Goal: Task Accomplishment & Management: Manage account settings

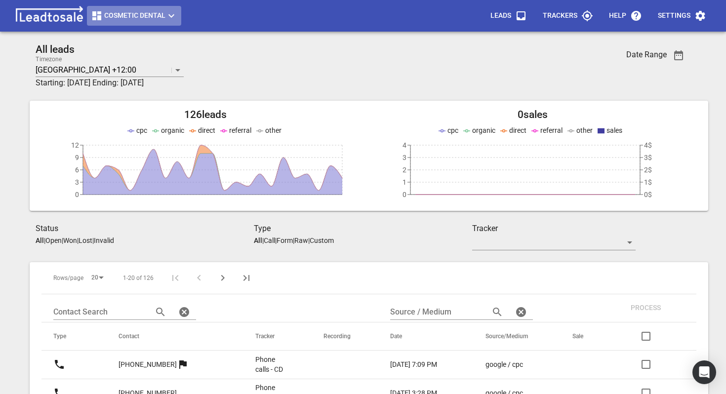
click at [107, 17] on span "Cosmetic Dental" at bounding box center [134, 16] width 86 height 12
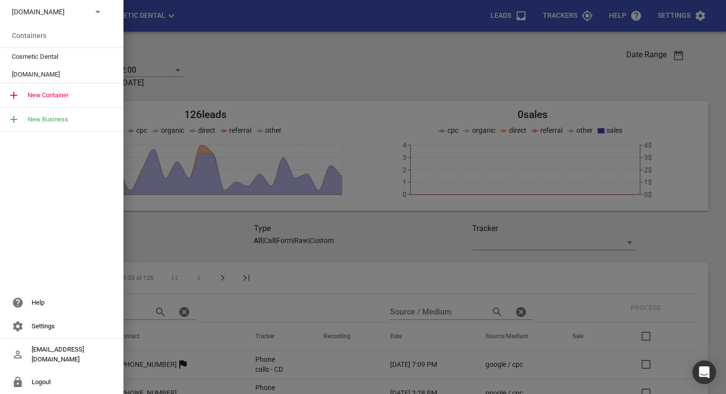
click at [181, 37] on div at bounding box center [363, 197] width 726 height 394
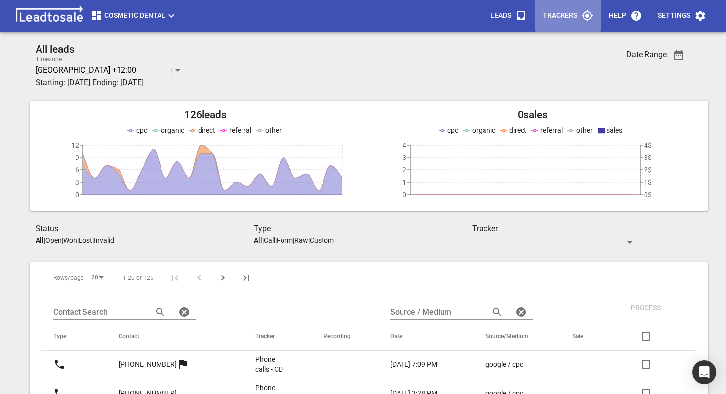
click at [565, 16] on p "Trackers" at bounding box center [560, 16] width 35 height 10
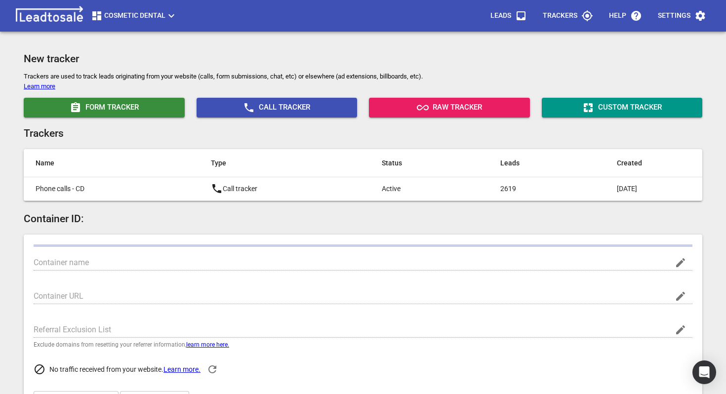
scroll to position [7, 0]
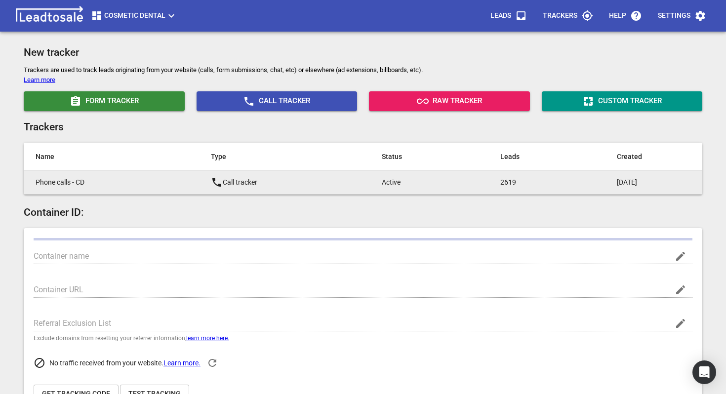
type input "Cosmetic Dental"
type input "[URL][DOMAIN_NAME]"
type input "[DOMAIN_NAME]"
type input "UA-7919562-1"
type input "G-KZWSC8XXRX"
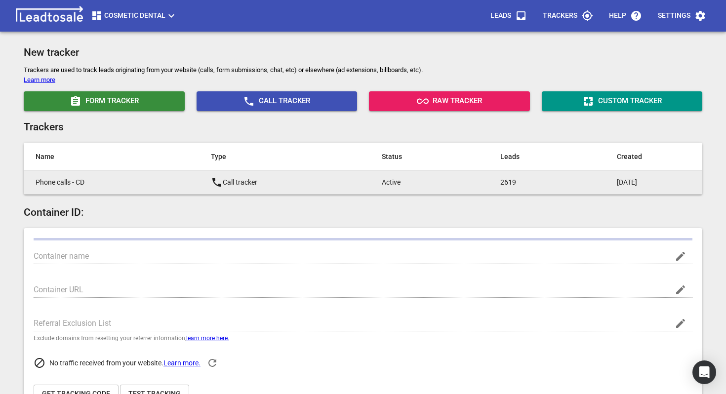
type input "pCXlrI0FSwaMQqCGqmVgoA"
type input "362943237462953"
checkbox input "true"
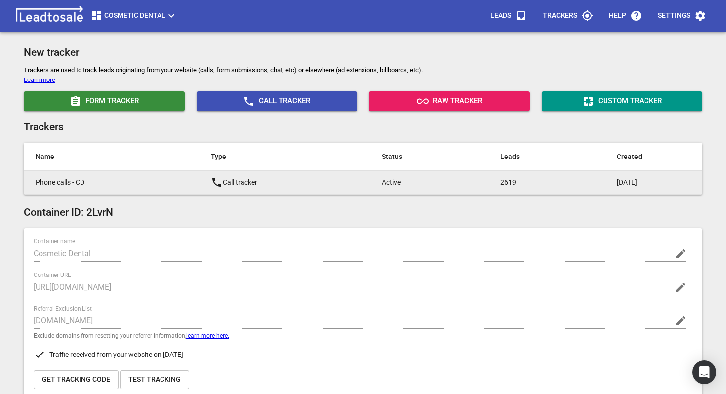
click at [134, 182] on p "Phone calls - CD" at bounding box center [104, 182] width 136 height 10
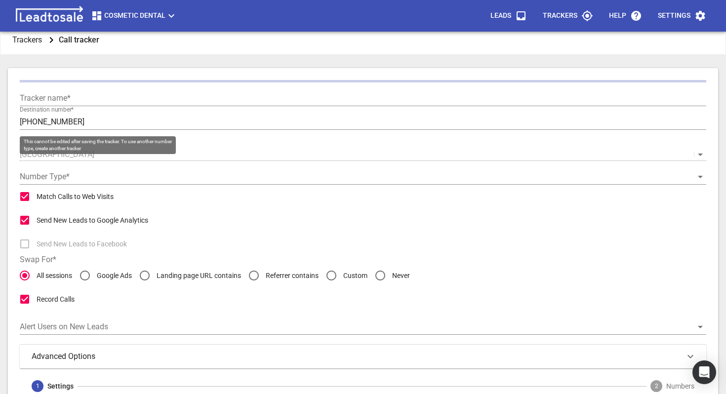
type input "Phone calls - CD"
type input "[PHONE_NUMBER]"
radio input "false"
radio input "true"
checkbox input "false"
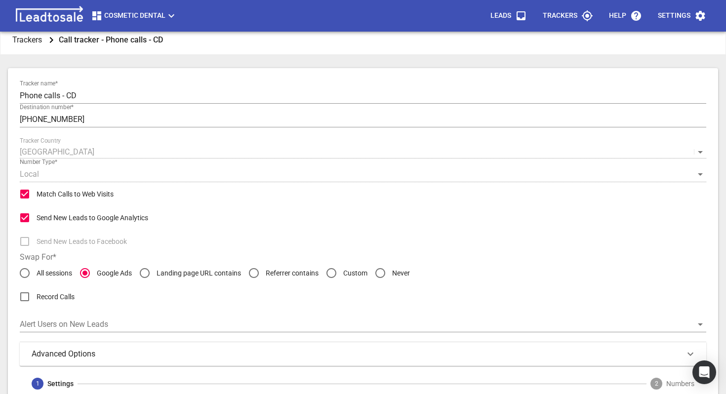
scroll to position [56, 0]
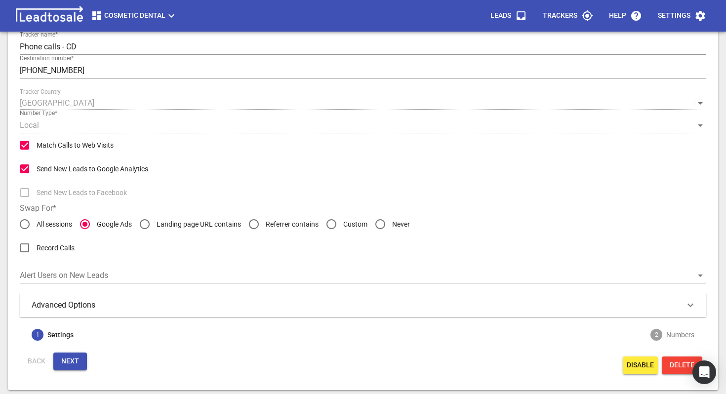
click at [72, 314] on div "Advanced Options" at bounding box center [363, 305] width 686 height 24
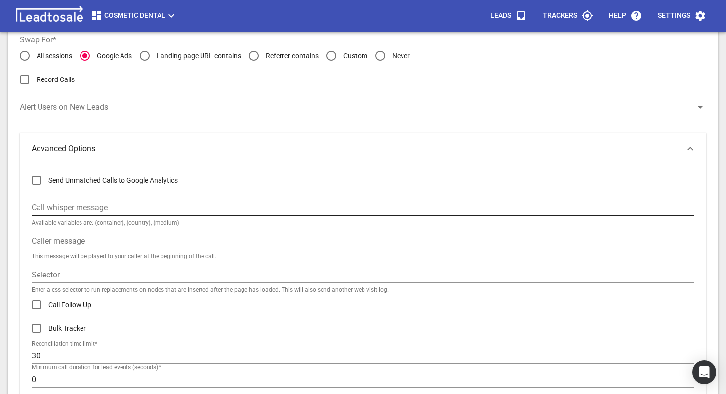
scroll to position [260, 0]
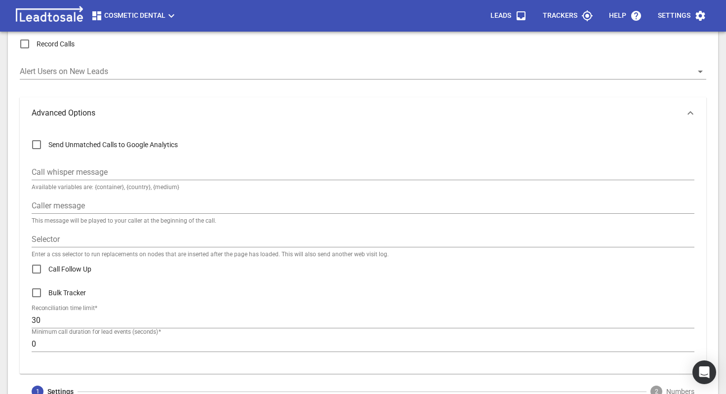
click at [80, 143] on span "Send Unmatched Calls to Google Analytics" at bounding box center [112, 145] width 129 height 10
click at [48, 143] on input "Send Unmatched Calls to Google Analytics" at bounding box center [37, 145] width 24 height 24
checkbox input "true"
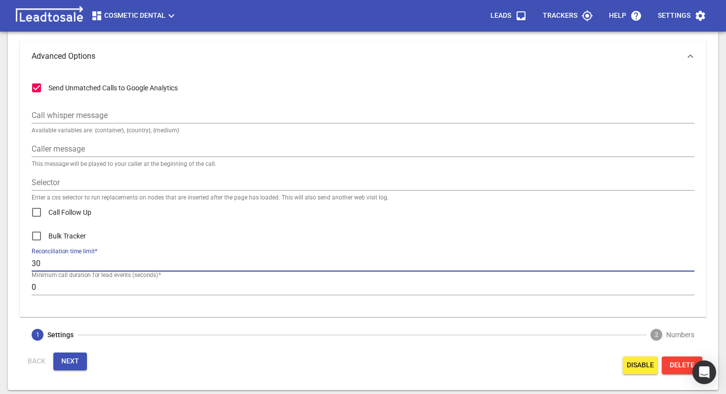
click at [64, 263] on input "30" at bounding box center [363, 264] width 663 height 16
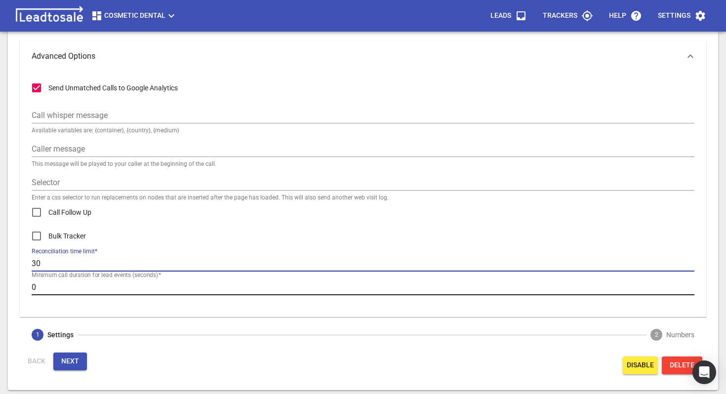
click at [47, 286] on input "0" at bounding box center [363, 288] width 663 height 16
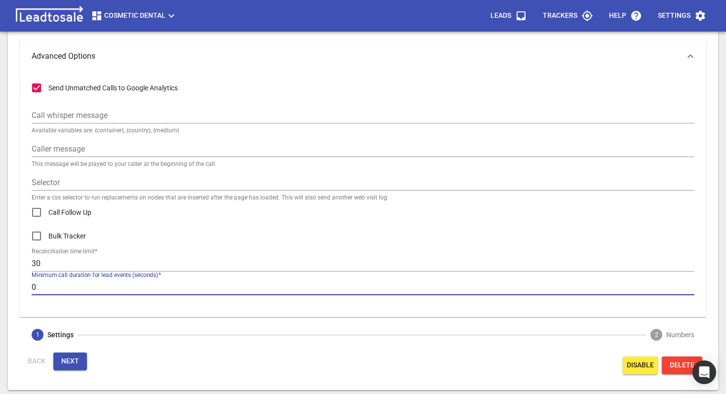
click at [47, 286] on input "0" at bounding box center [363, 288] width 663 height 16
type input "60"
click at [70, 364] on span "Next" at bounding box center [70, 362] width 18 height 10
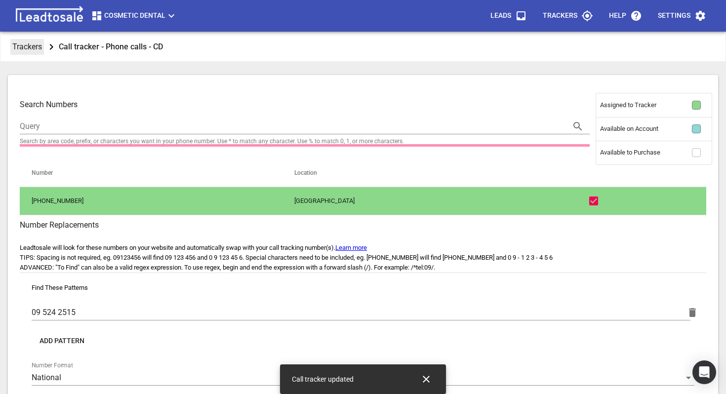
click at [33, 46] on p "Trackers" at bounding box center [27, 46] width 30 height 11
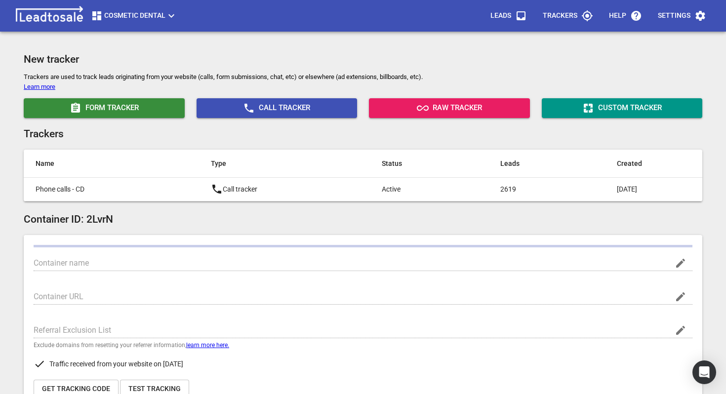
type input "Cosmetic Dental"
type input "[URL][DOMAIN_NAME]"
type input "[DOMAIN_NAME]"
type input "UA-7919562-1"
type input "G-KZWSC8XXRX"
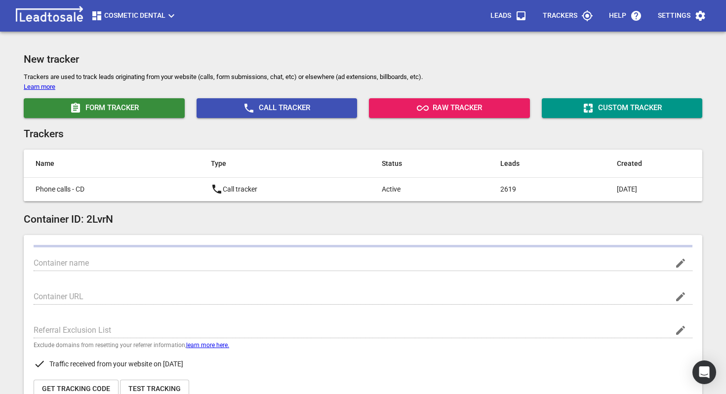
type input "pCXlrI0FSwaMQqCGqmVgoA"
type input "362943237462953"
checkbox input "true"
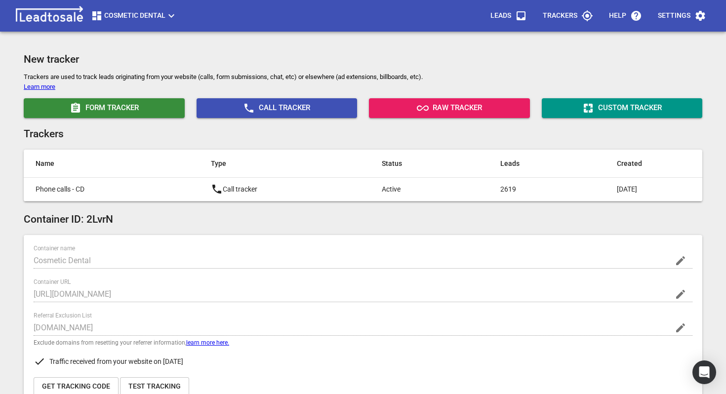
click at [136, 16] on span "Cosmetic Dental" at bounding box center [134, 16] width 86 height 12
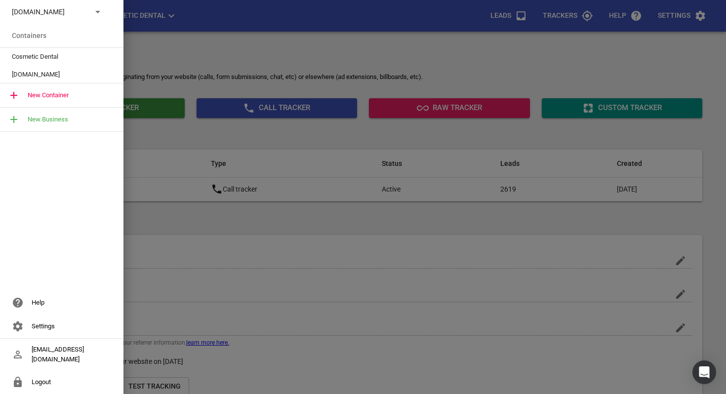
click at [105, 15] on div "[DOMAIN_NAME]" at bounding box center [61, 12] width 123 height 24
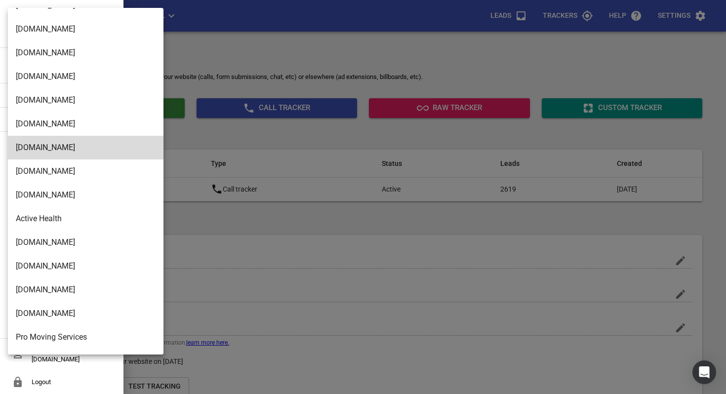
scroll to position [1591, 0]
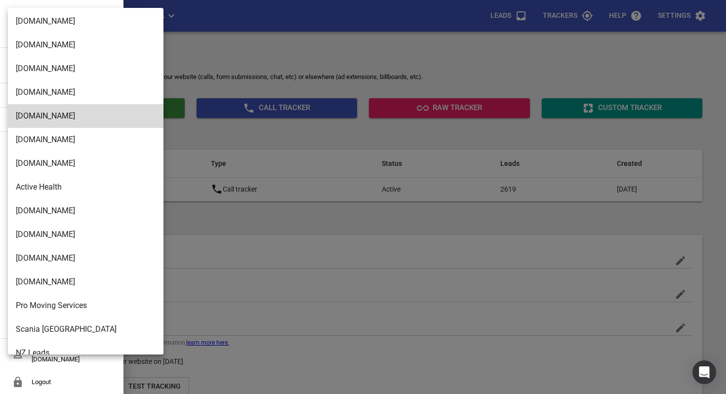
click at [185, 47] on div at bounding box center [363, 197] width 726 height 394
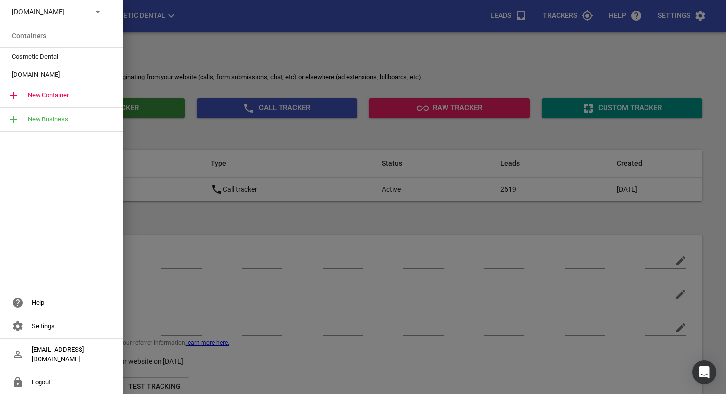
click at [158, 26] on div at bounding box center [363, 197] width 726 height 394
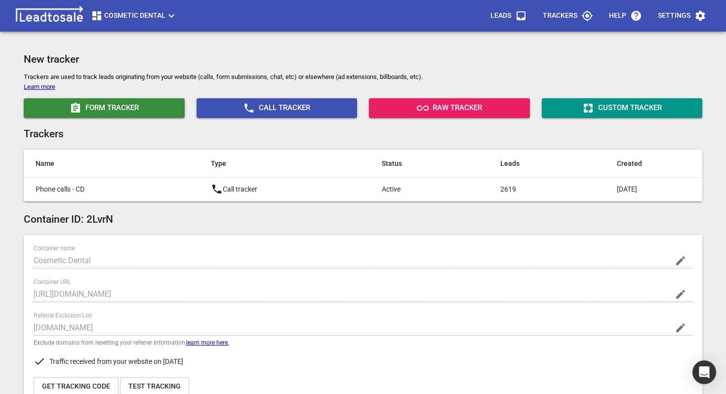
click at [138, 17] on span "Cosmetic Dental" at bounding box center [134, 16] width 86 height 12
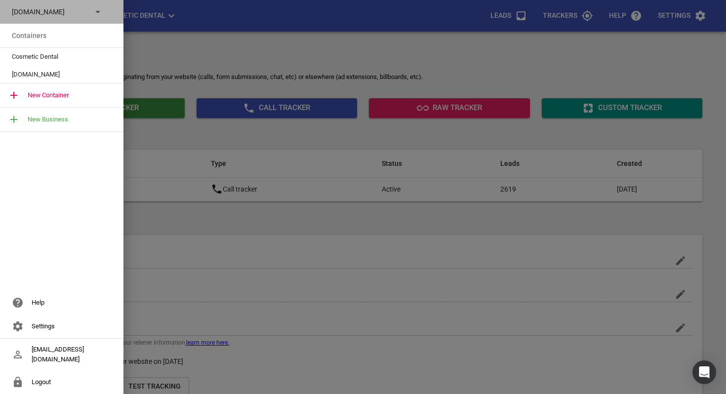
click at [87, 10] on div "[DOMAIN_NAME]" at bounding box center [52, 12] width 80 height 10
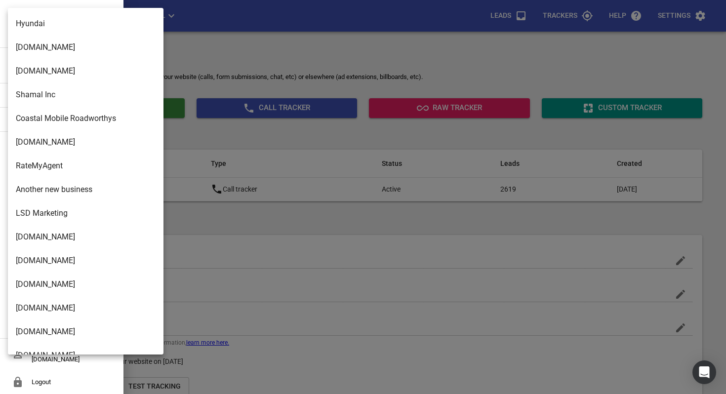
scroll to position [1526, 0]
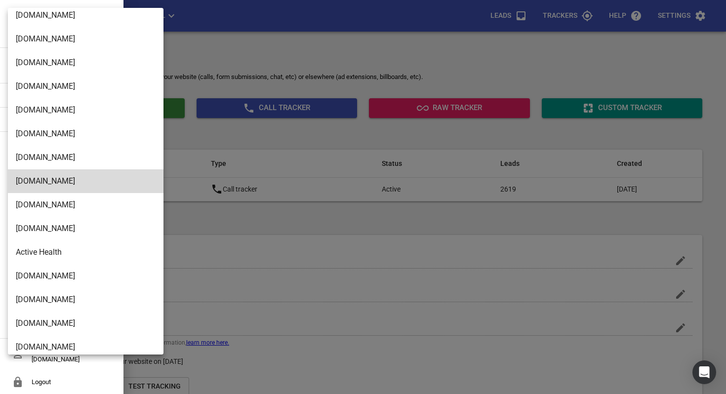
click at [259, 41] on div at bounding box center [363, 197] width 726 height 394
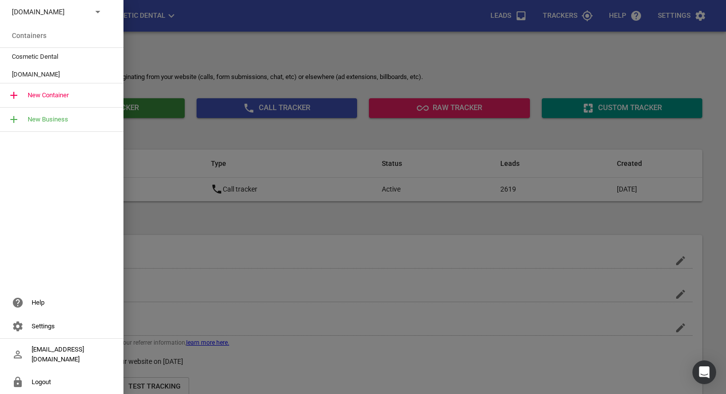
click at [259, 41] on div at bounding box center [363, 197] width 726 height 394
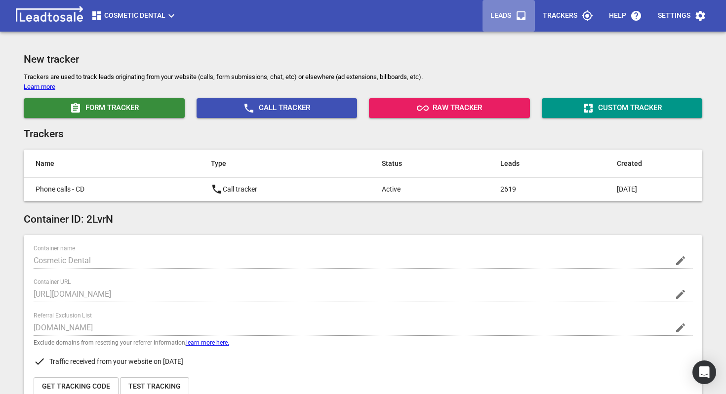
click at [508, 19] on p "Leads" at bounding box center [500, 16] width 21 height 10
